Goal: Information Seeking & Learning: Understand process/instructions

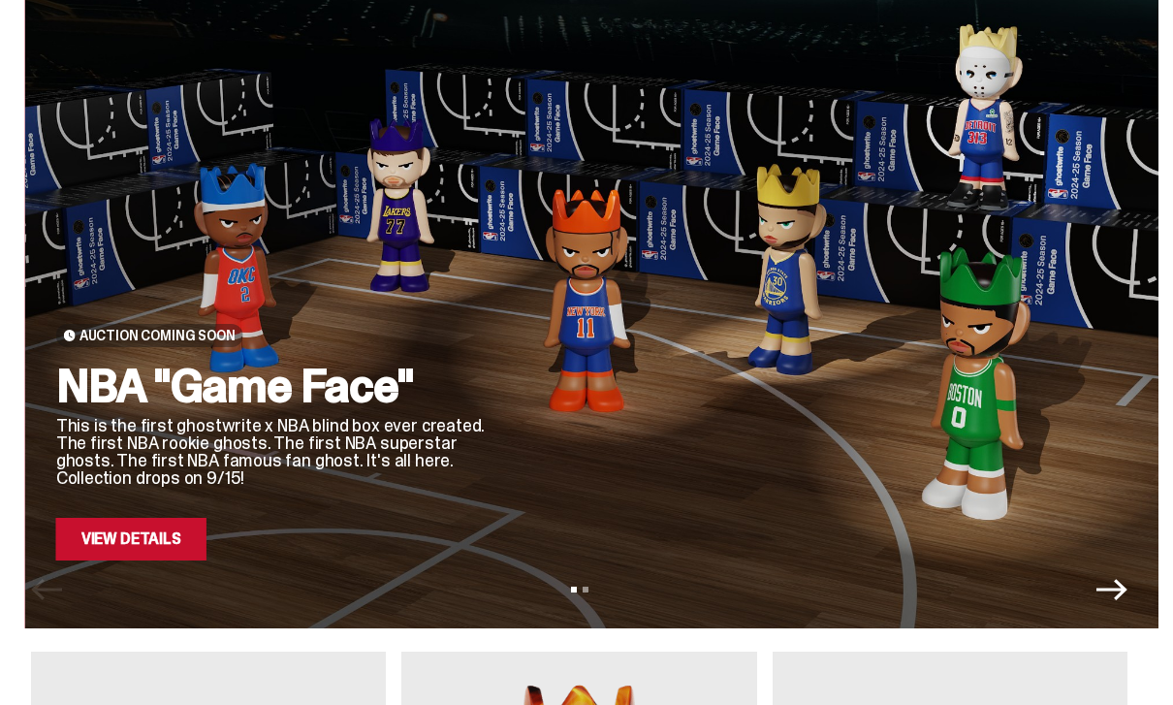
scroll to position [81, 0]
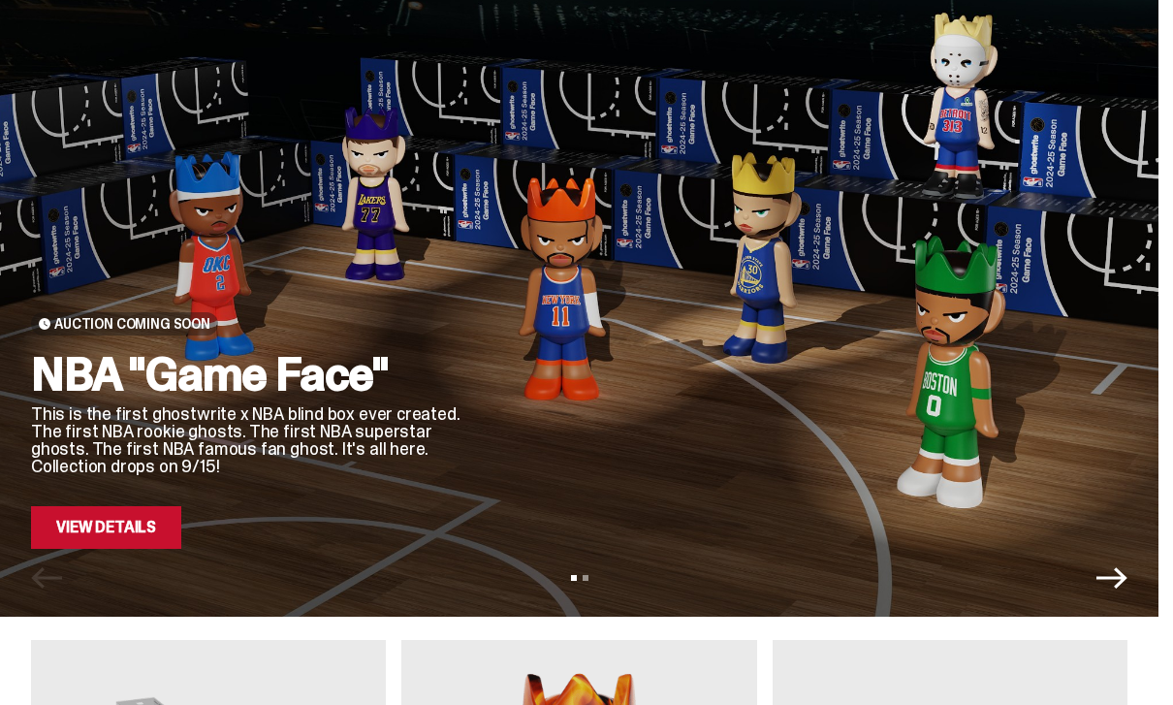
click at [895, 330] on div at bounding box center [816, 315] width 621 height 466
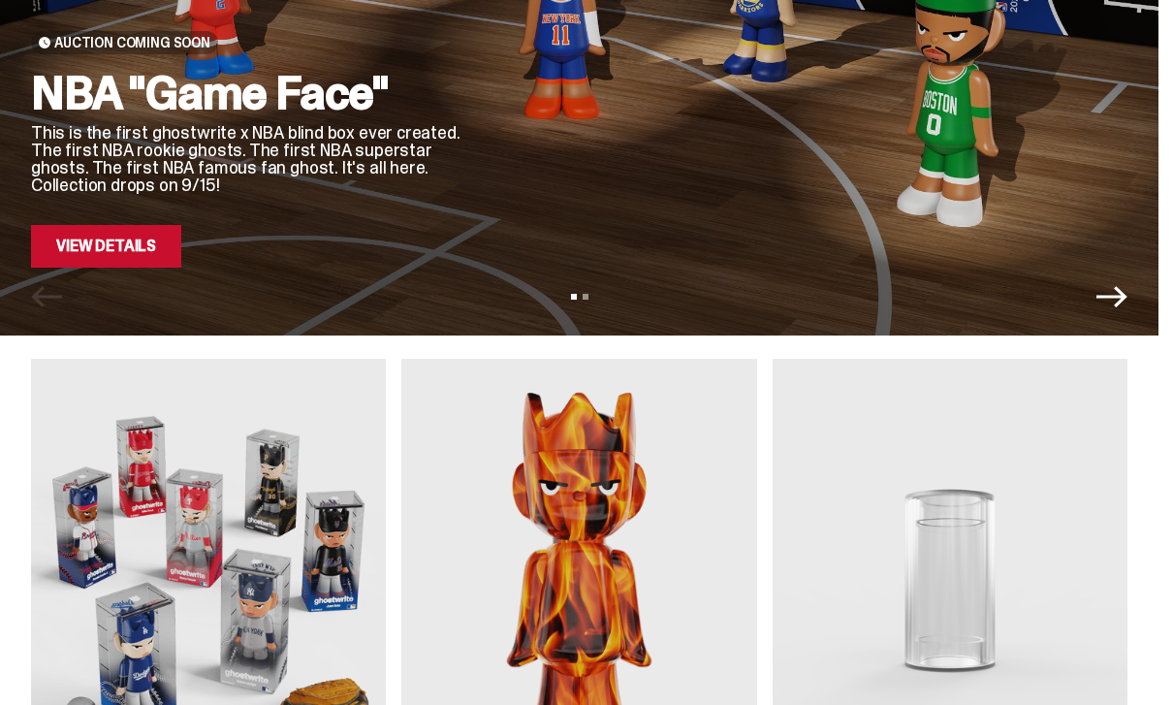
scroll to position [0, 0]
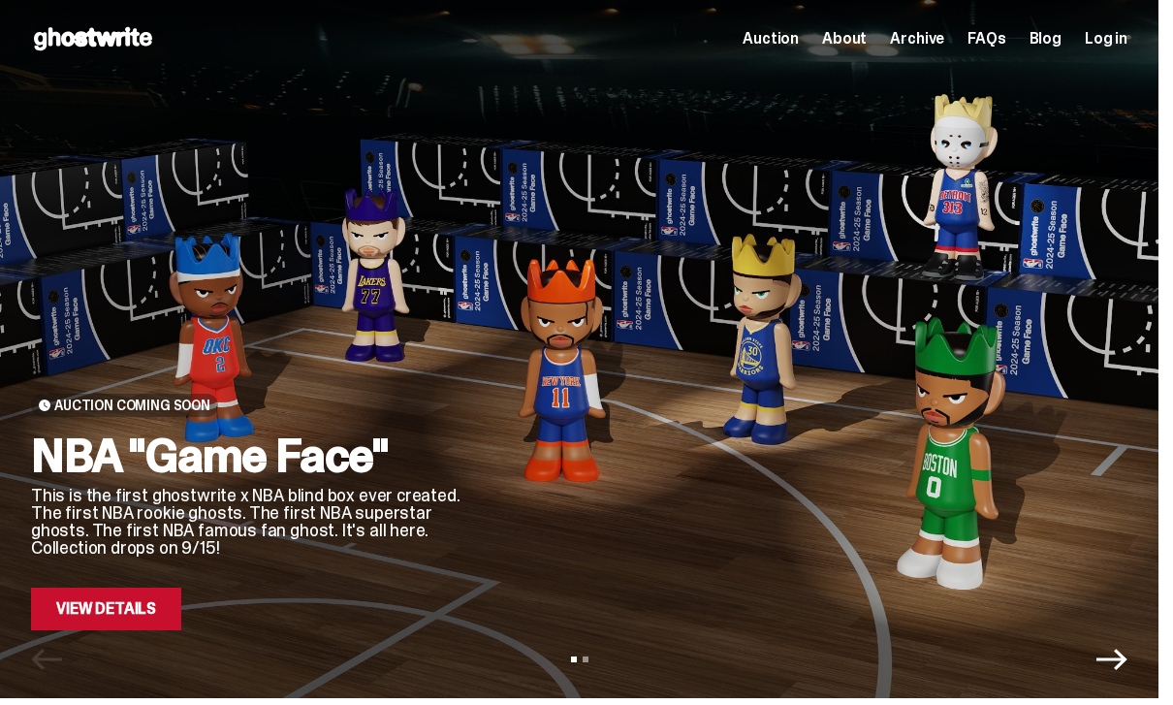
click at [803, 22] on div "Open main menu Home Auction About Archive FAQs Blog Log in Auction" at bounding box center [579, 39] width 1159 height 78
click at [799, 47] on span "Auction" at bounding box center [771, 39] width 56 height 16
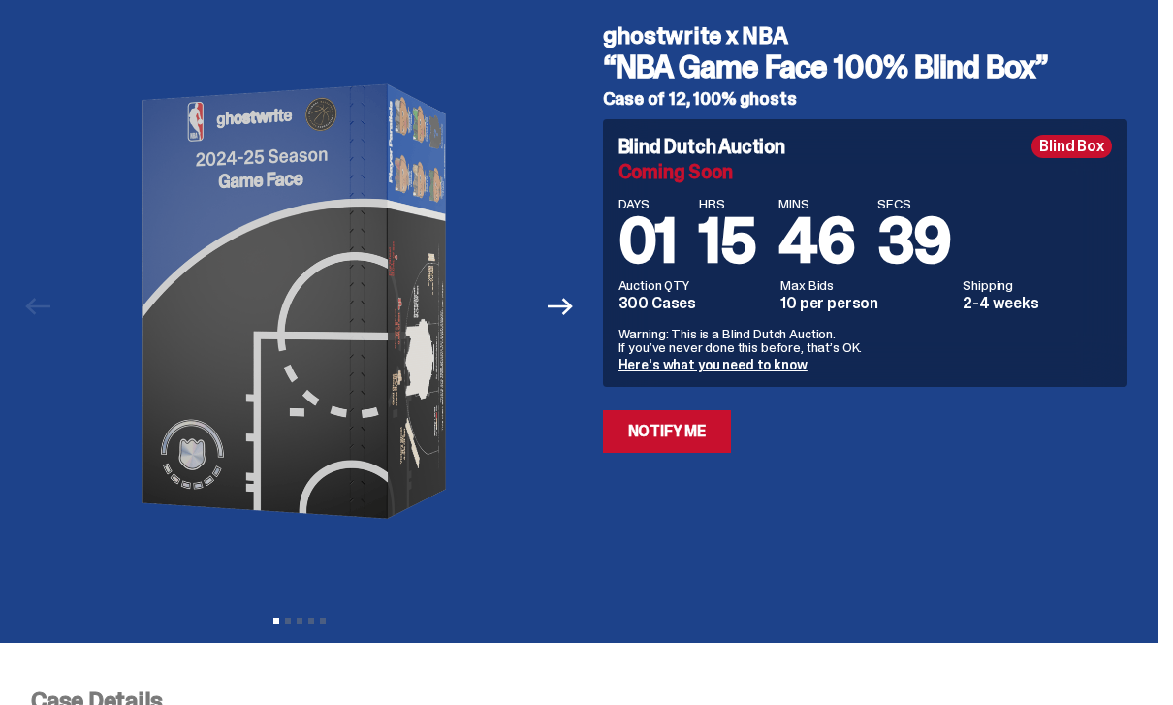
scroll to position [69, 0]
click at [777, 351] on p "Warning: This is a Blind Dutch Auction. If you’ve never done this before, that’…" at bounding box center [866, 340] width 494 height 27
click at [779, 366] on link "Here's what you need to know" at bounding box center [713, 364] width 189 height 17
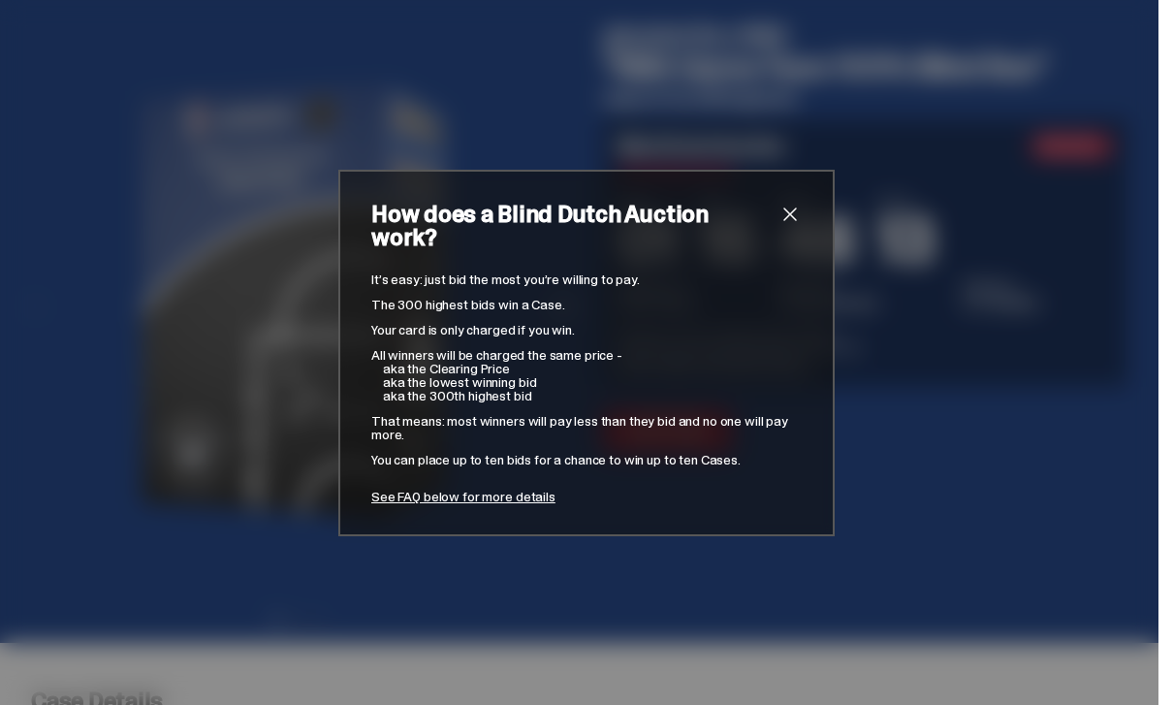
click at [822, 224] on div "How does a Blind Dutch Auction work? It’s easy: just bid the most you’re willin…" at bounding box center [586, 353] width 496 height 366
click at [815, 240] on div "How does a Blind Dutch Auction work? It’s easy: just bid the most you’re willin…" at bounding box center [586, 353] width 496 height 366
click at [791, 226] on span "close" at bounding box center [790, 214] width 23 height 23
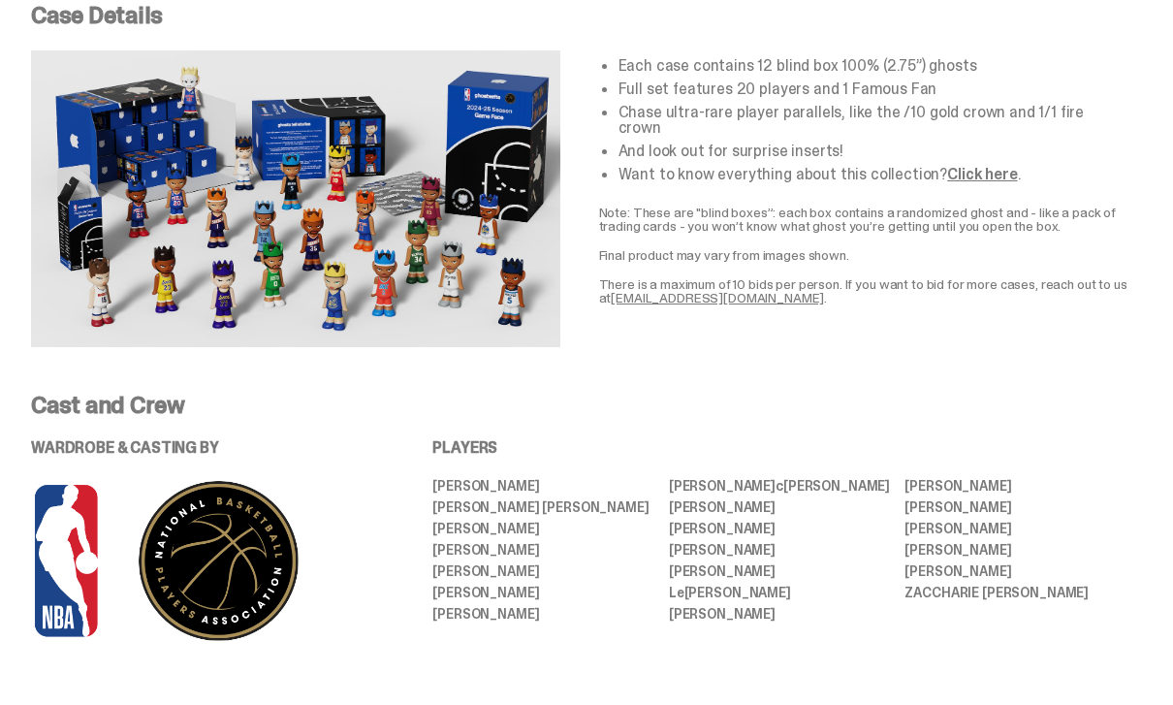
scroll to position [754, 0]
click at [982, 164] on link "Click here" at bounding box center [982, 174] width 70 height 20
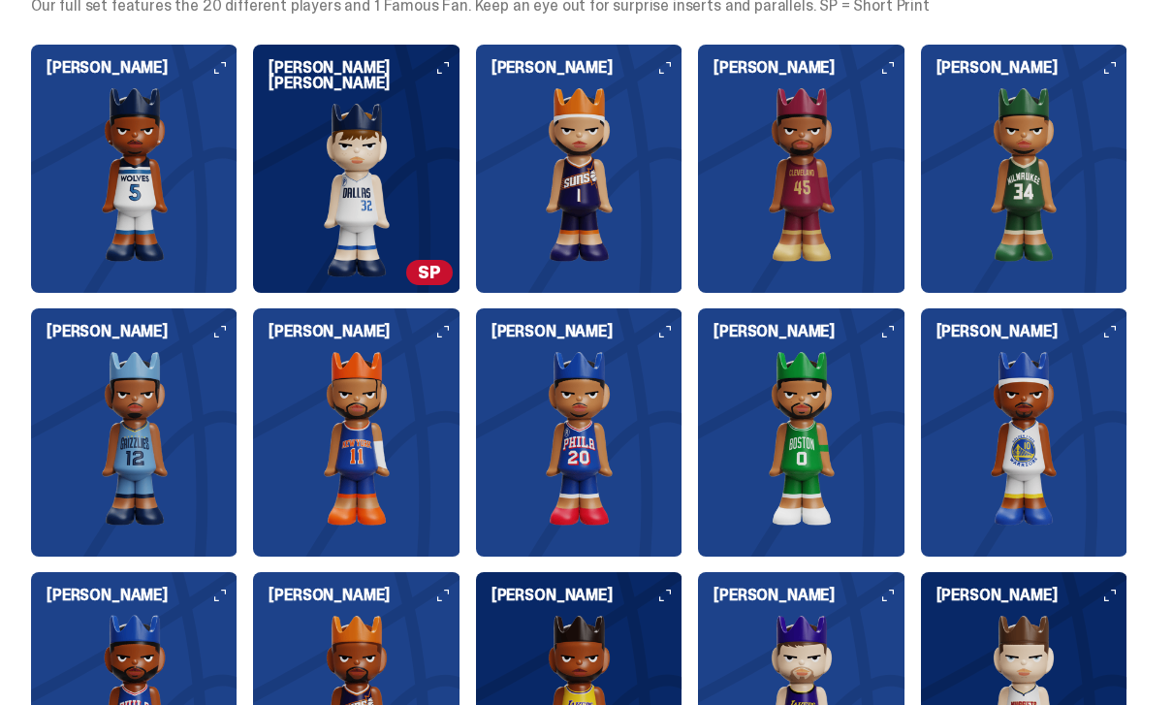
scroll to position [1945, 0]
click at [451, 255] on img at bounding box center [356, 190] width 207 height 175
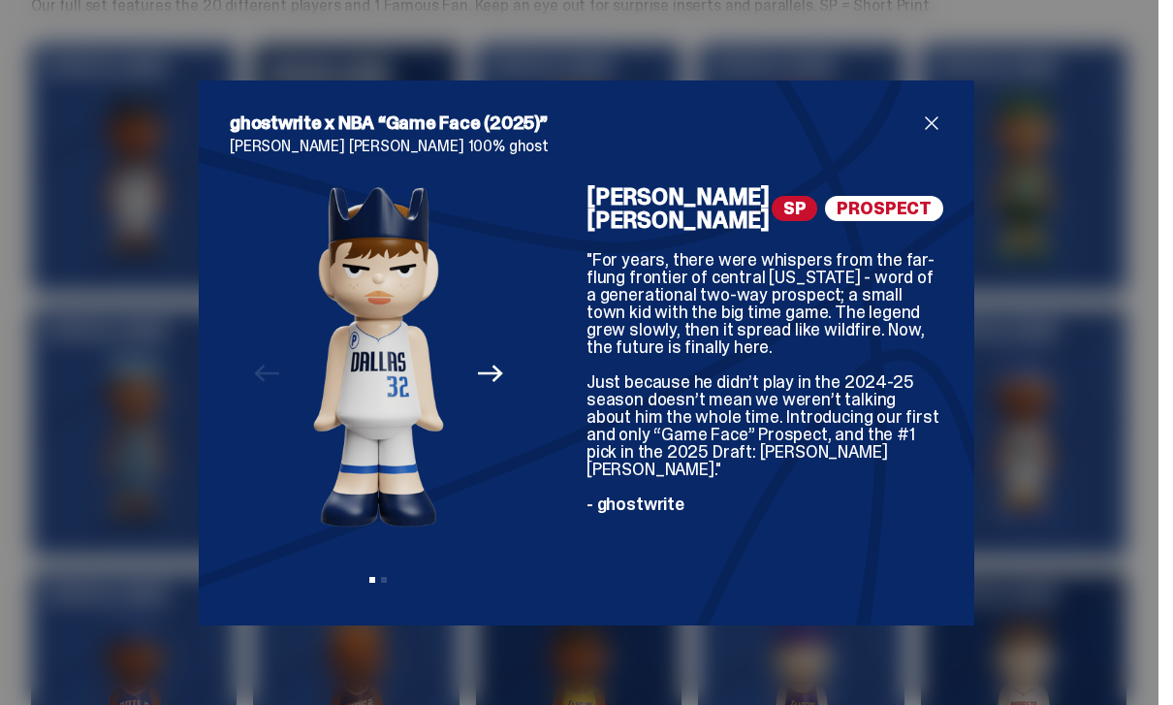
click at [429, 277] on img at bounding box center [378, 356] width 131 height 342
click at [926, 135] on span "close" at bounding box center [931, 123] width 23 height 23
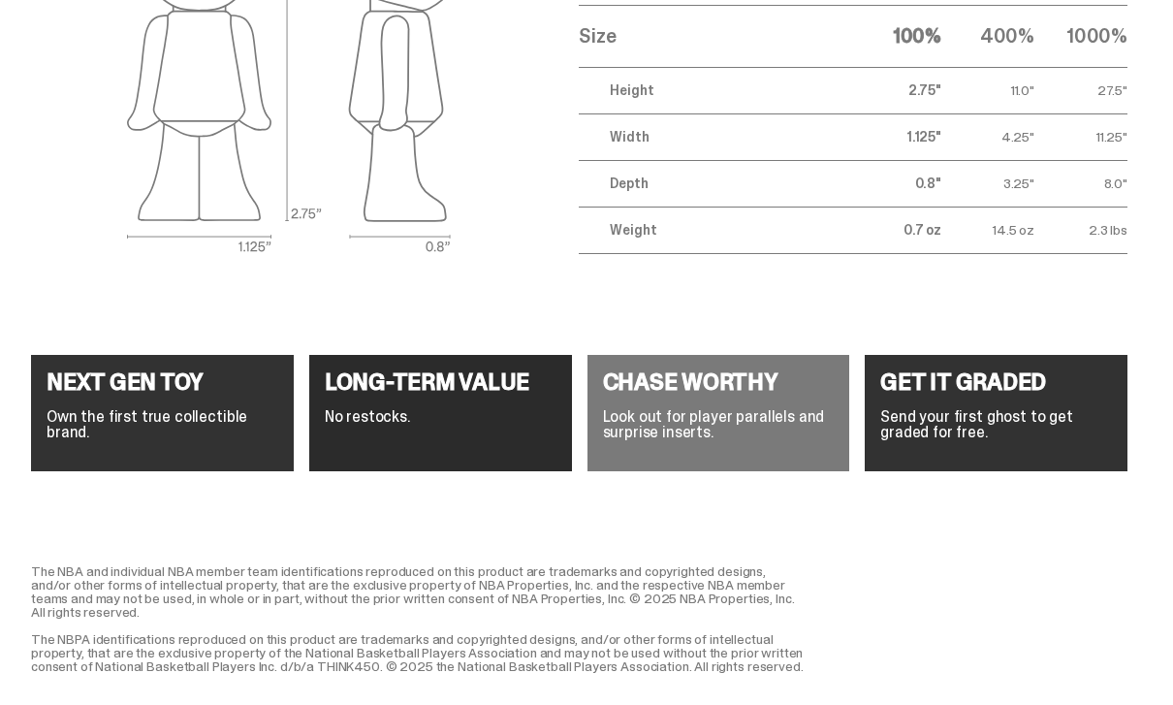
scroll to position [7243, 0]
